Goal: Check status: Check status

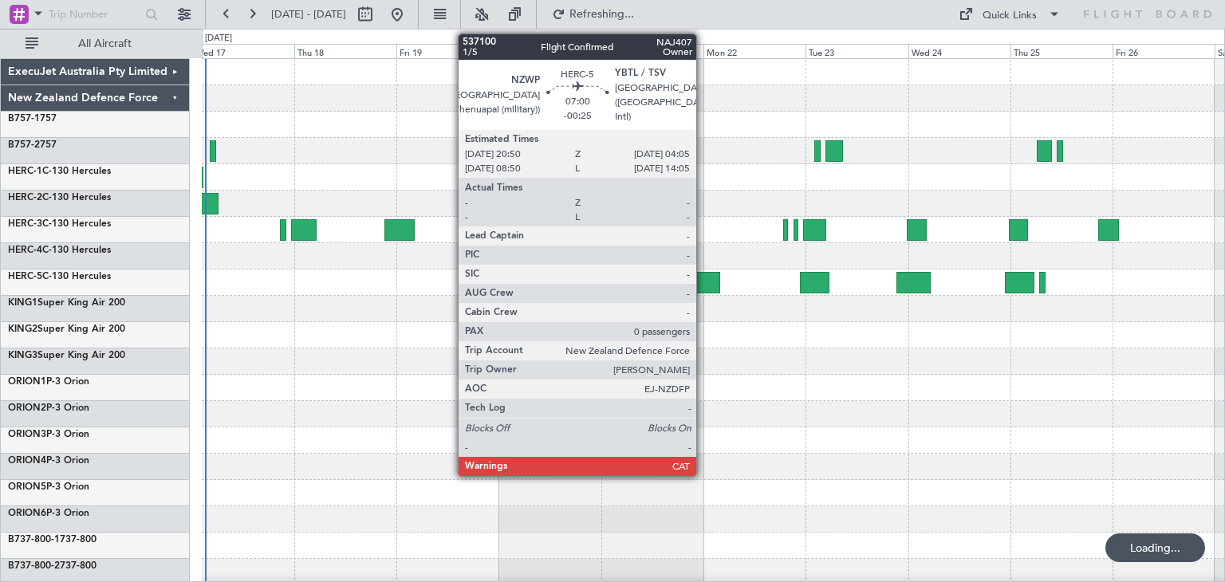
click at [703, 277] on div at bounding box center [704, 283] width 31 height 22
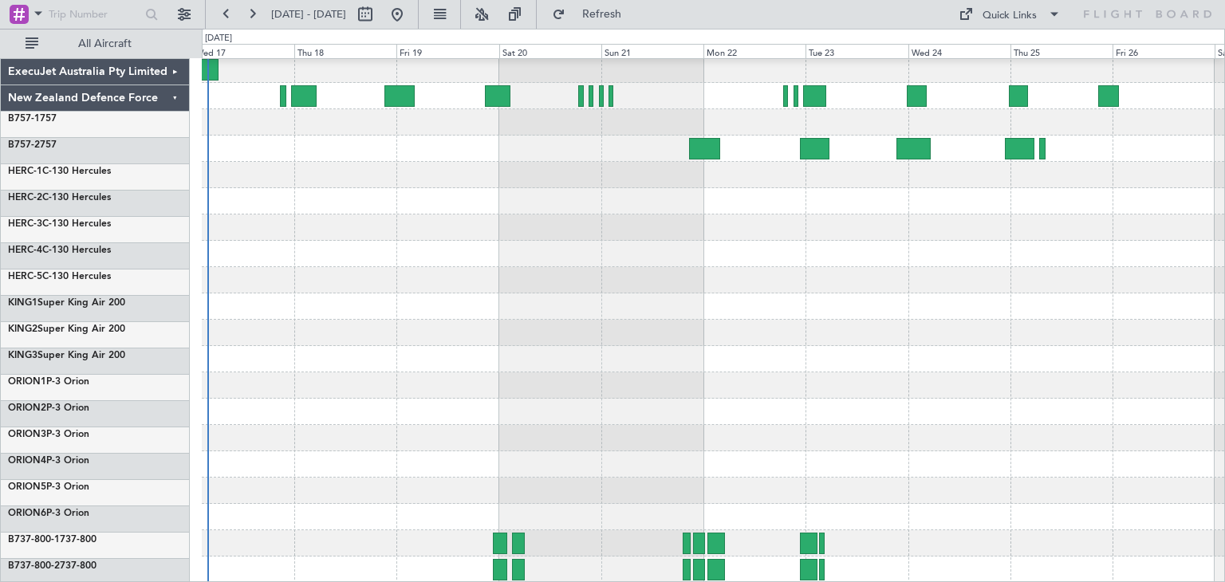
scroll to position [134, 0]
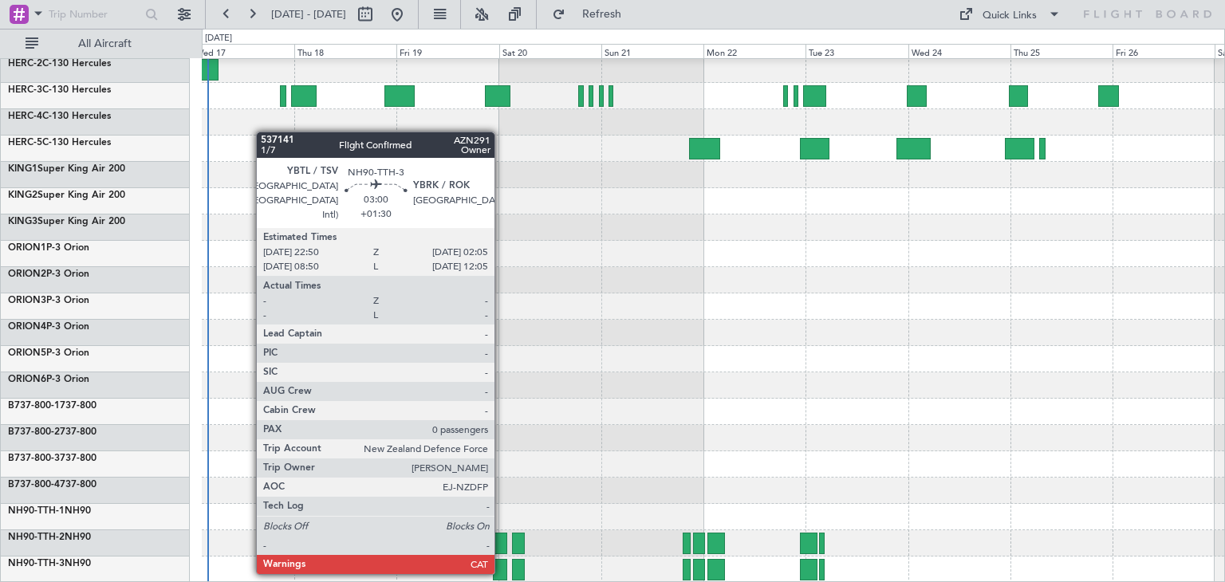
click at [502, 571] on div at bounding box center [500, 570] width 14 height 22
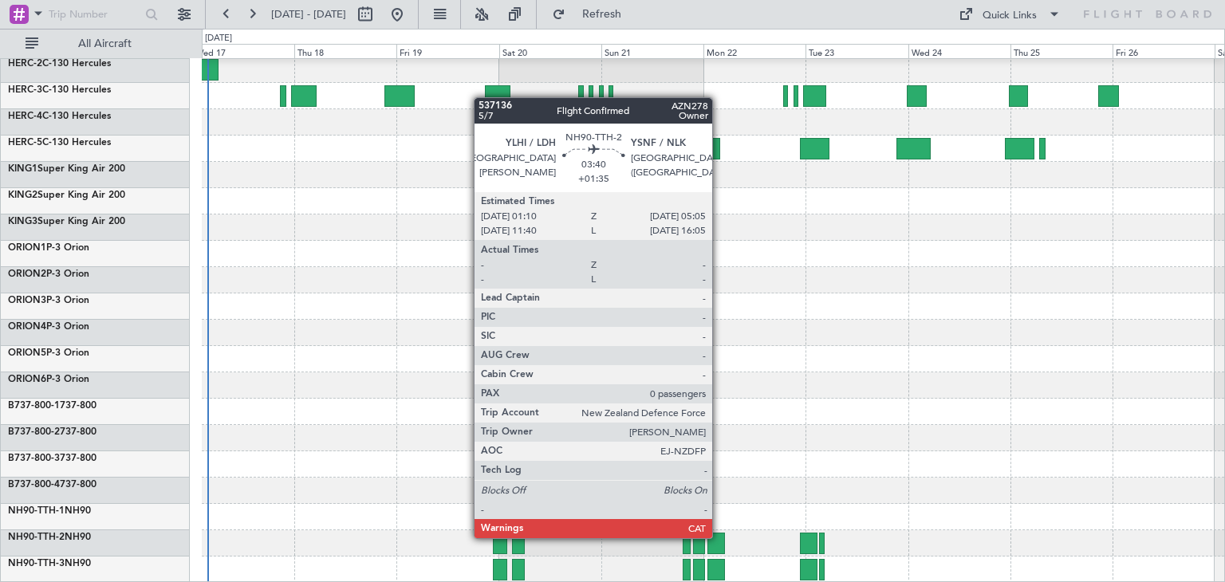
click at [719, 537] on div at bounding box center [715, 544] width 17 height 22
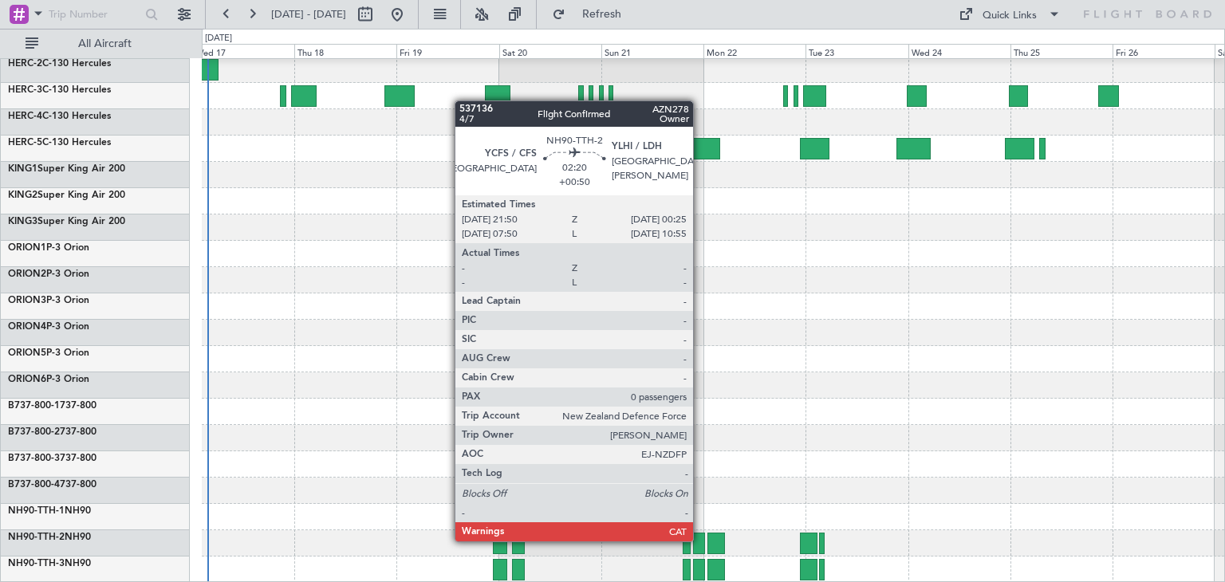
click at [700, 540] on div at bounding box center [698, 544] width 11 height 22
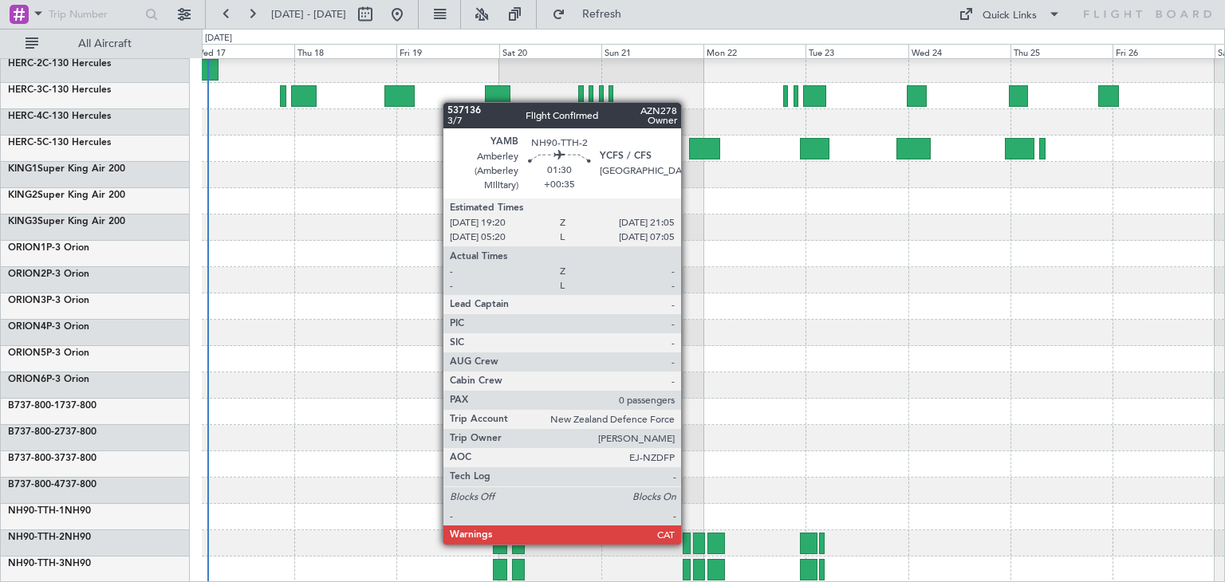
click at [688, 543] on div at bounding box center [687, 544] width 8 height 22
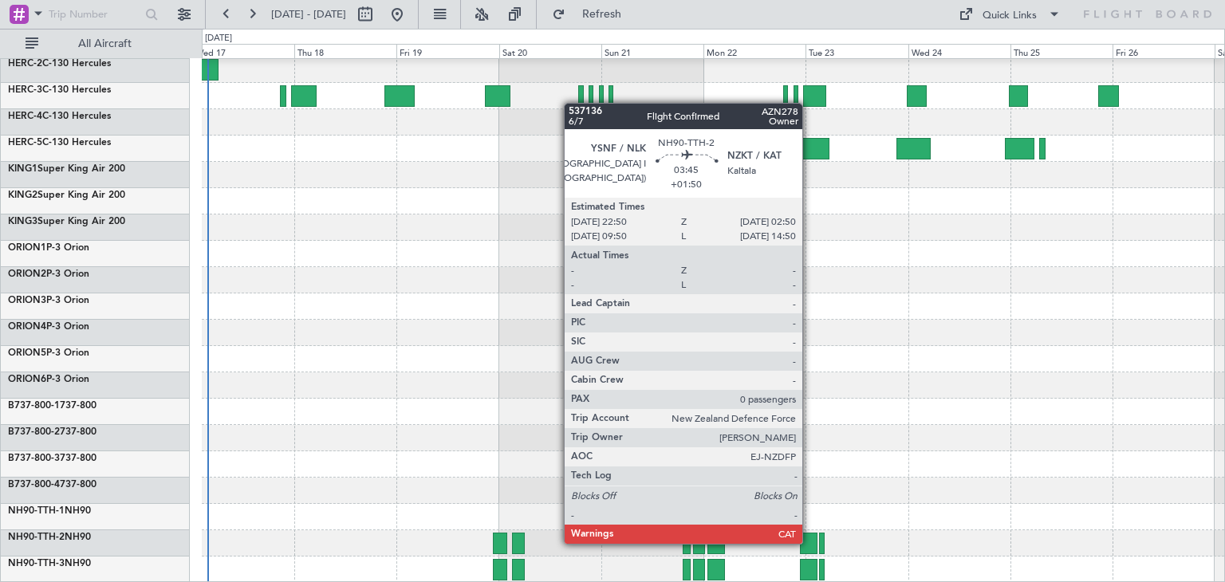
click at [810, 542] on div at bounding box center [809, 544] width 18 height 22
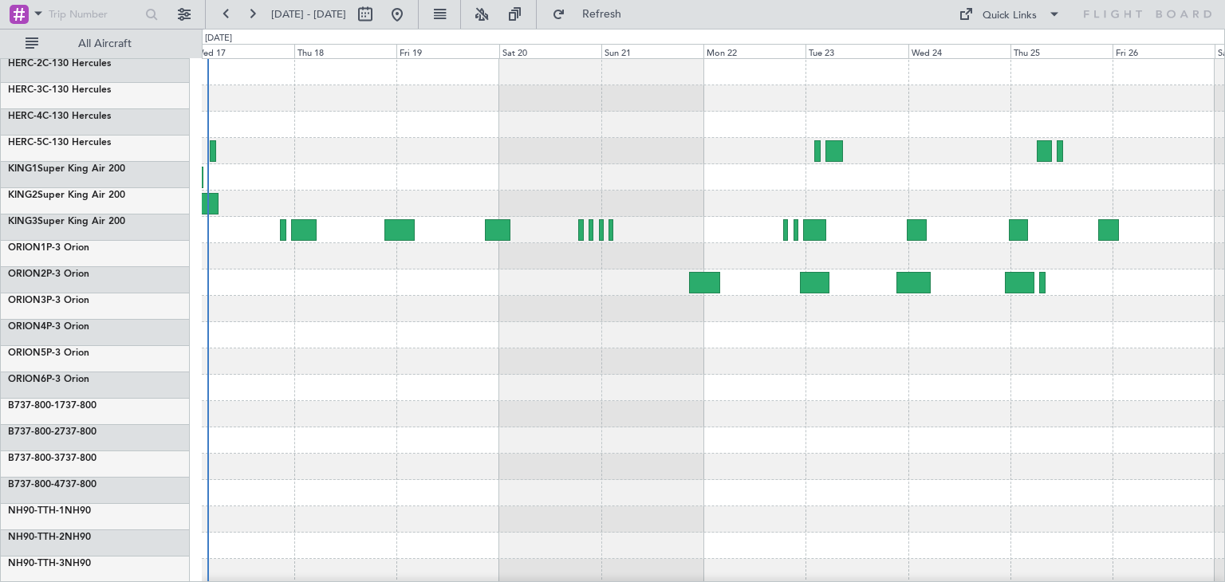
scroll to position [0, 0]
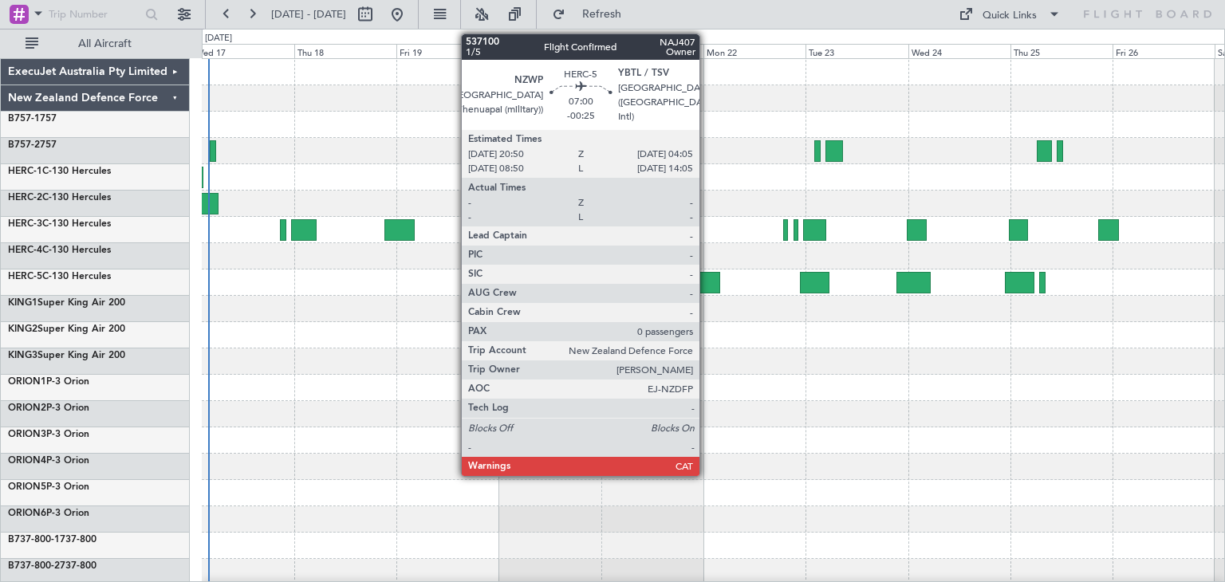
click at [707, 278] on div at bounding box center [704, 283] width 31 height 22
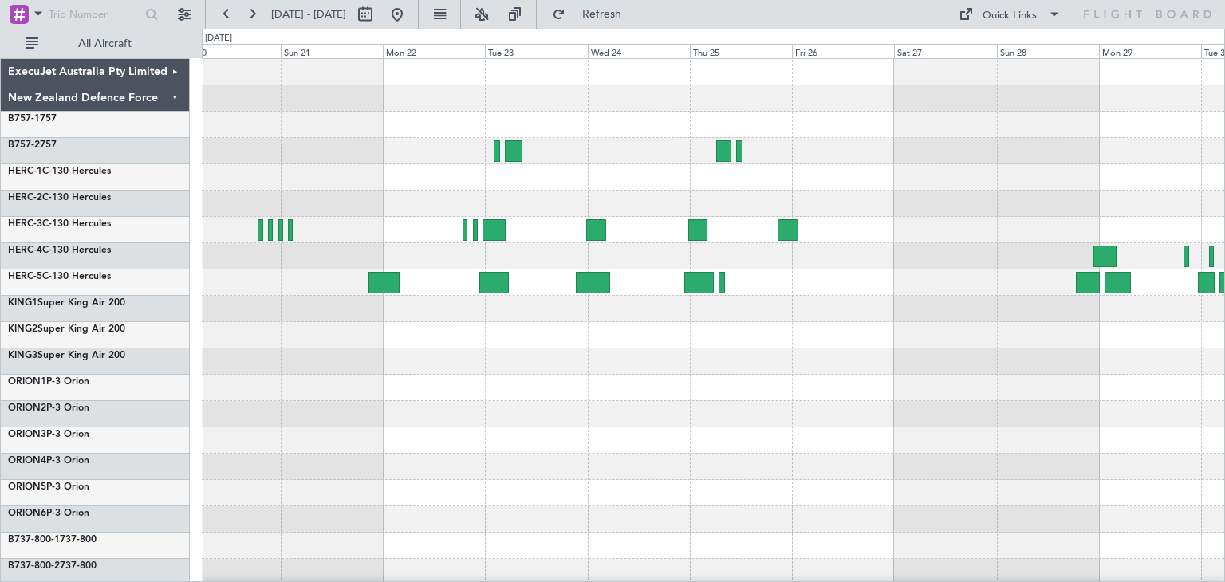
click at [640, 449] on div at bounding box center [713, 388] width 1023 height 658
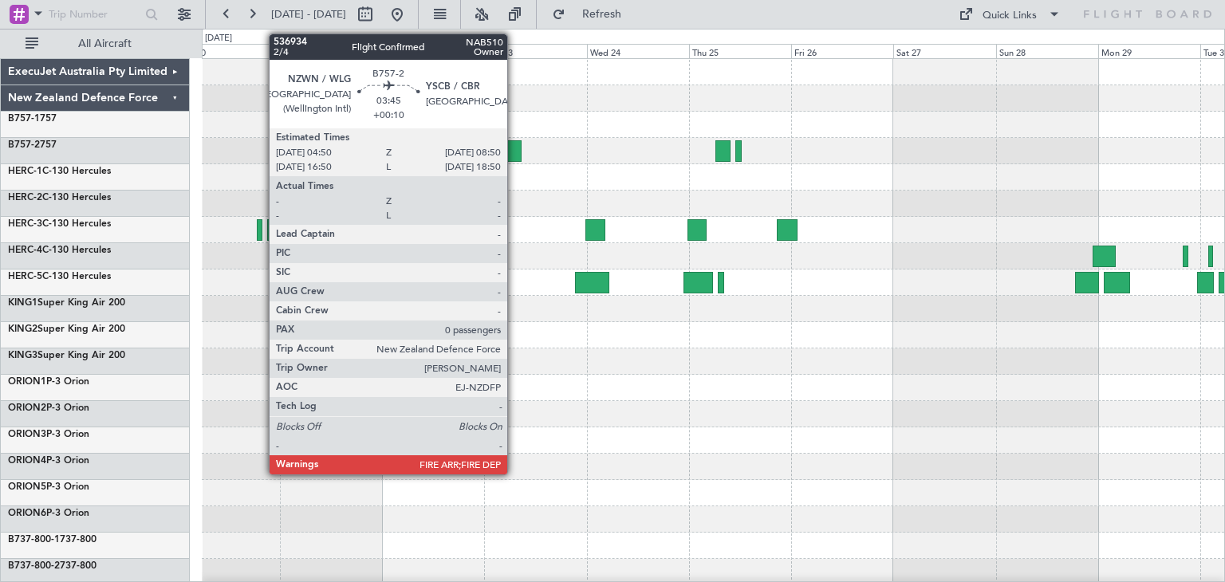
click at [514, 147] on div at bounding box center [513, 151] width 18 height 22
